Goal: Information Seeking & Learning: Learn about a topic

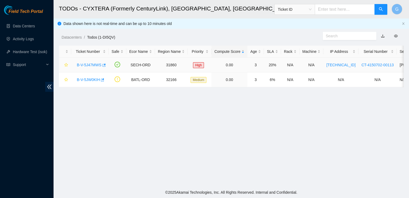
click at [86, 65] on link "B-V-5J47MWS" at bounding box center [89, 65] width 25 height 4
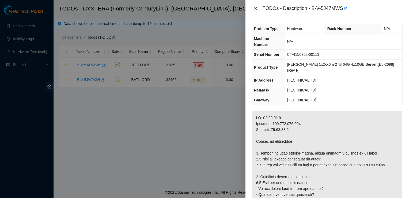
click at [255, 8] on icon "close" at bounding box center [256, 8] width 4 height 4
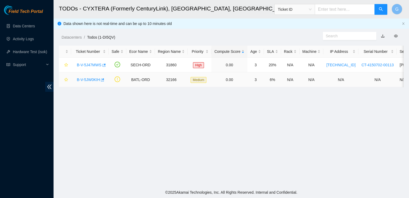
click at [87, 81] on link "B-V-5JW0KIH" at bounding box center [88, 79] width 23 height 4
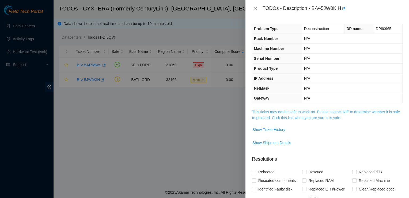
click at [308, 112] on link "This ticket may not be safe to work on. Please contact NIE to determine whether…" at bounding box center [326, 114] width 148 height 10
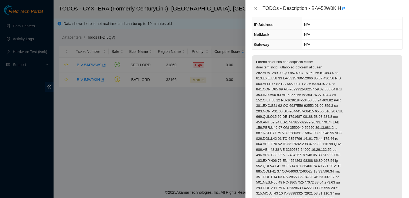
scroll to position [80, 0]
